Goal: Task Accomplishment & Management: Use online tool/utility

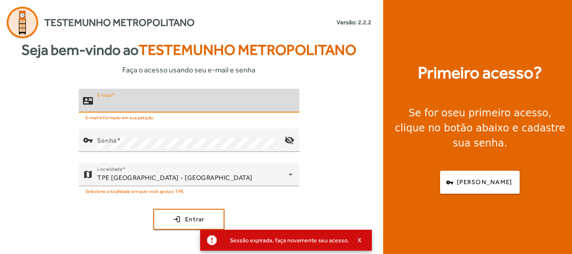
click at [140, 101] on input "E-mail" at bounding box center [195, 104] width 196 height 10
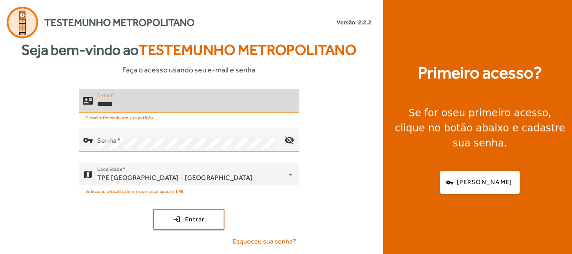
type input "**********"
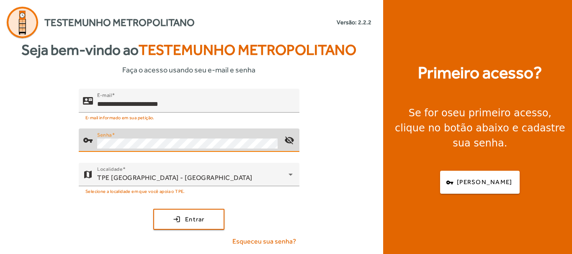
click at [153, 209] on button "login Entrar" at bounding box center [188, 219] width 71 height 21
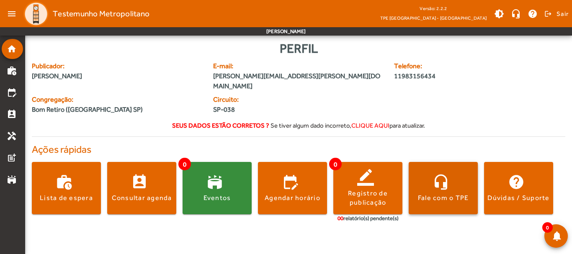
click at [440, 193] on span at bounding box center [443, 188] width 69 height 52
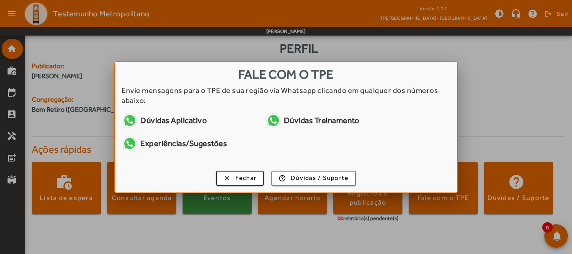
click at [528, 71] on div at bounding box center [286, 127] width 572 height 254
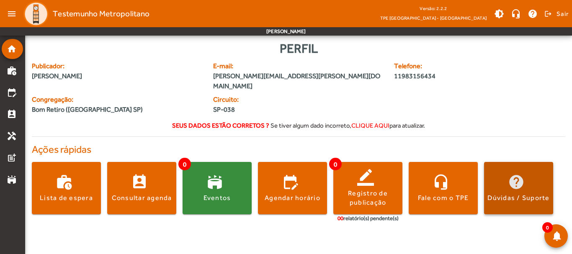
click at [508, 195] on span at bounding box center [518, 188] width 69 height 52
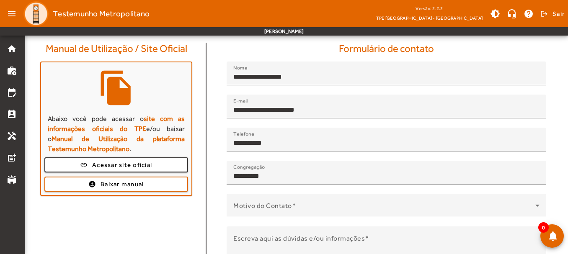
scroll to position [77, 0]
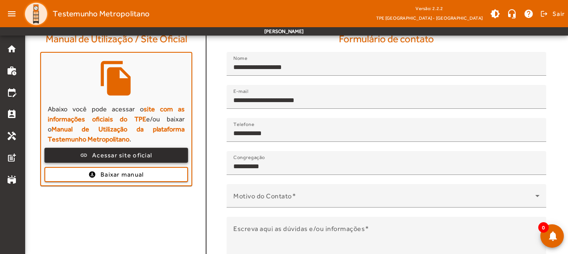
click at [148, 154] on span "Acessar site oficial" at bounding box center [122, 156] width 60 height 10
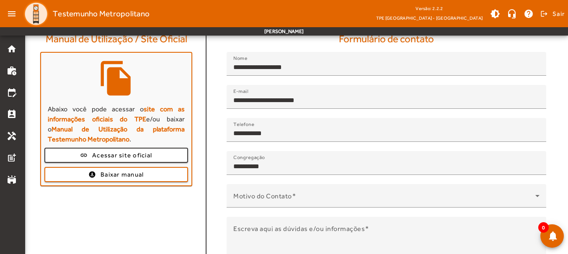
click at [155, 213] on div "Manual de Utilização / Site Oficial file_copy Abaixo você pode acessar o site c…" at bounding box center [117, 174] width 180 height 282
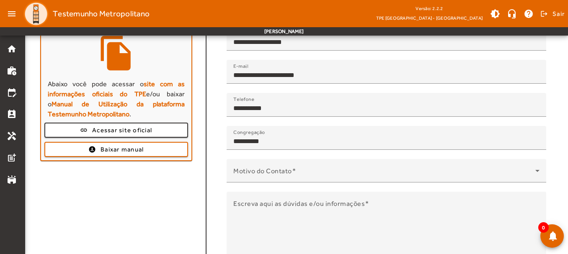
scroll to position [136, 0]
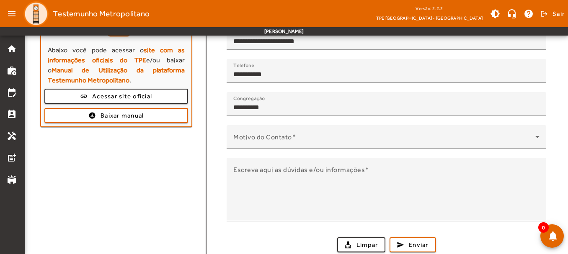
click at [147, 164] on div "Manual de Utilização / Site Oficial file_copy Abaixo você pode acessar o site c…" at bounding box center [117, 115] width 180 height 282
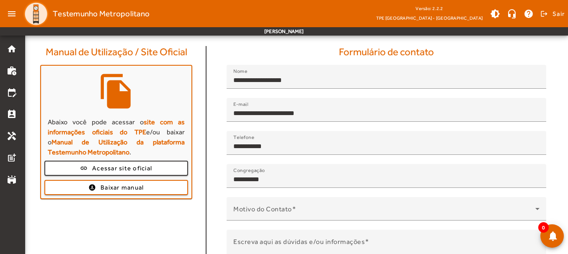
scroll to position [0, 0]
